Goal: Task Accomplishment & Management: Manage account settings

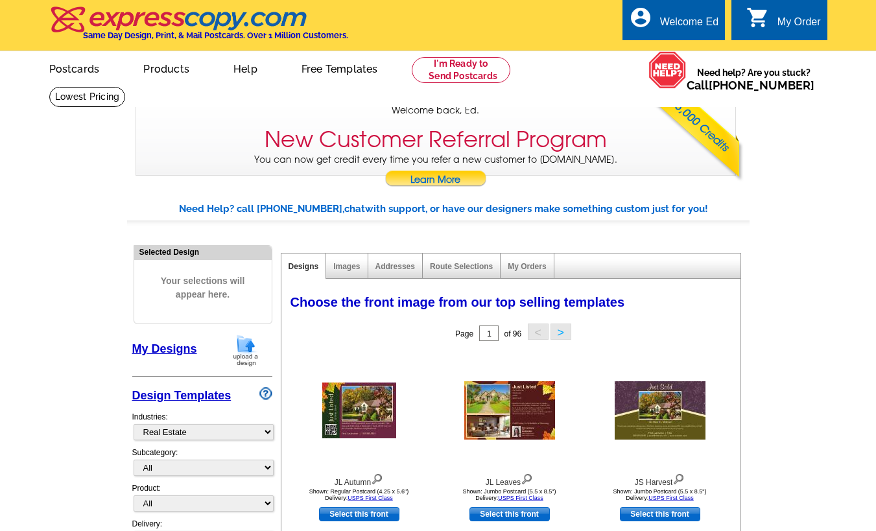
select select "785"
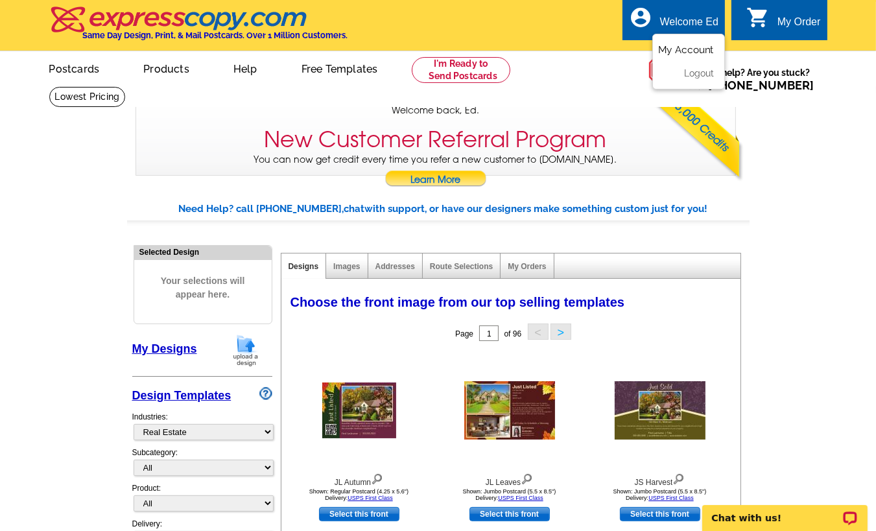
click at [691, 47] on link "My Account" at bounding box center [686, 50] width 56 height 12
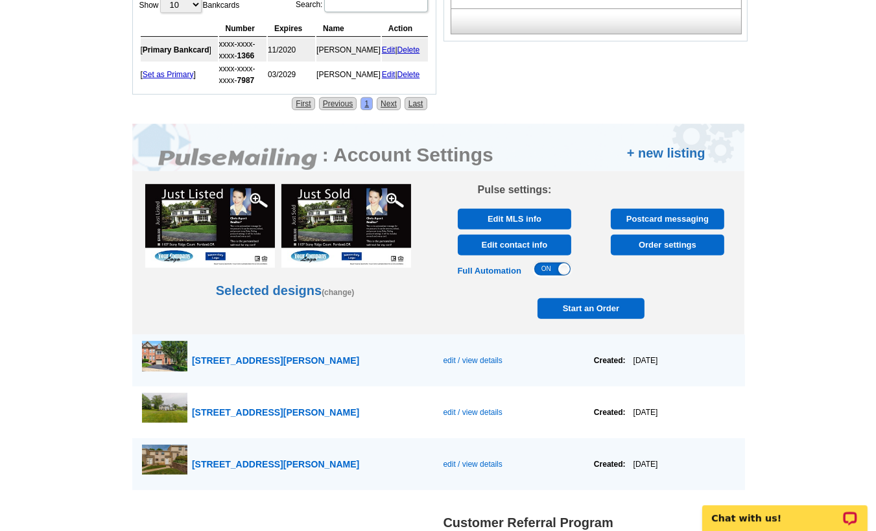
scroll to position [625, 0]
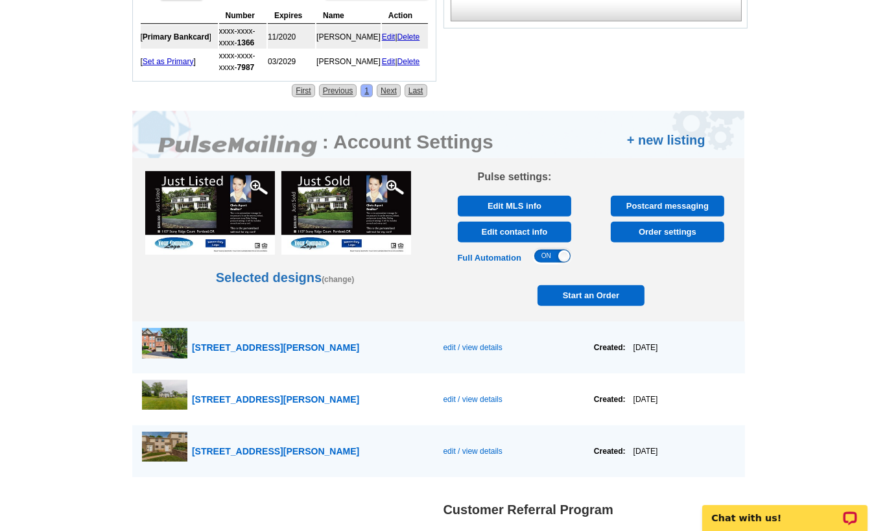
click at [665, 233] on span "Order settings" at bounding box center [668, 232] width 106 height 21
